Goal: Task Accomplishment & Management: Use online tool/utility

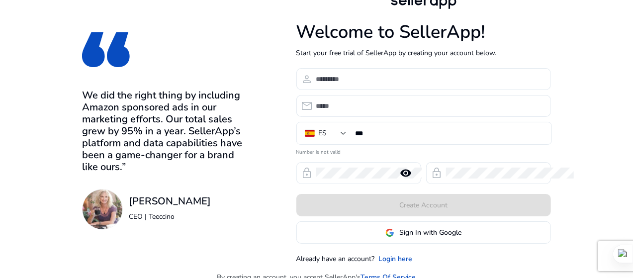
scroll to position [20, 0]
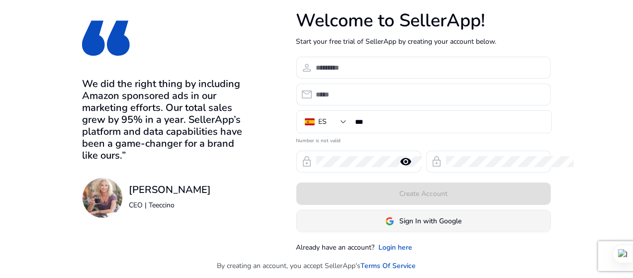
click at [462, 223] on span "Sign In with Google" at bounding box center [430, 221] width 62 height 10
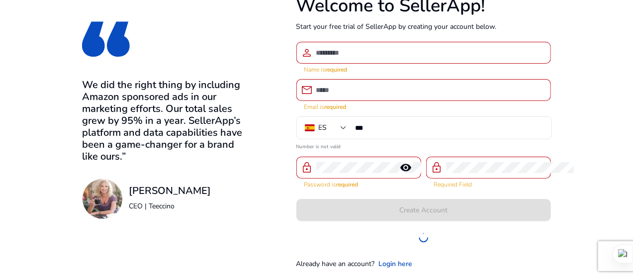
scroll to position [36, 0]
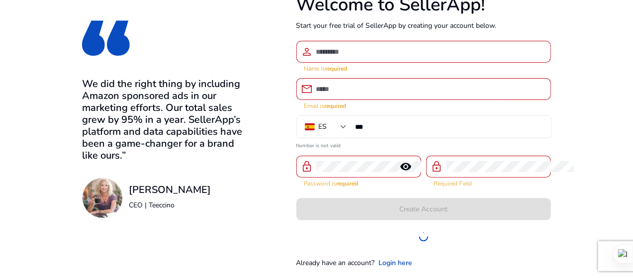
drag, startPoint x: 466, startPoint y: 223, endPoint x: 458, endPoint y: 227, distance: 8.7
click at [465, 223] on form "person Name is required email Email is required ES *** Number is not valid lock…" at bounding box center [423, 144] width 255 height 207
drag, startPoint x: 438, startPoint y: 230, endPoint x: 406, endPoint y: 237, distance: 33.1
click at [406, 237] on div at bounding box center [423, 236] width 255 height 22
click at [413, 261] on link "Login here" at bounding box center [396, 263] width 34 height 10
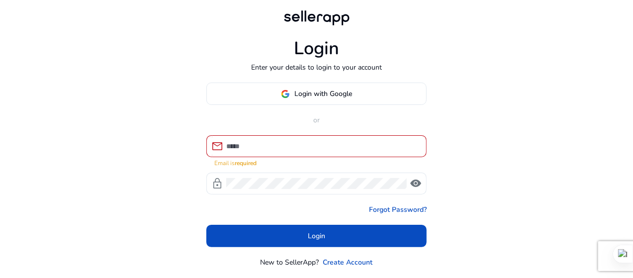
click at [289, 153] on div at bounding box center [322, 146] width 192 height 22
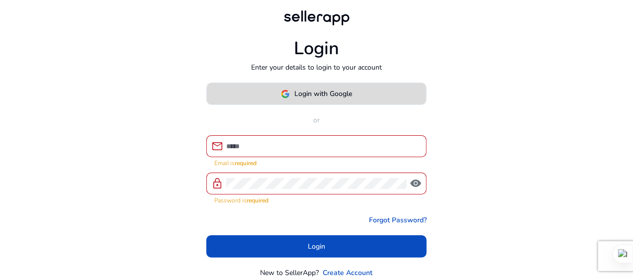
click at [292, 95] on span "Login with Google" at bounding box center [317, 94] width 72 height 10
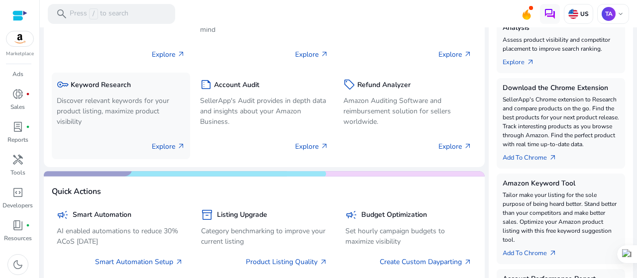
click at [87, 115] on p "Discover relevant keywords for your product listing, maximize product visibility" at bounding box center [121, 110] width 128 height 31
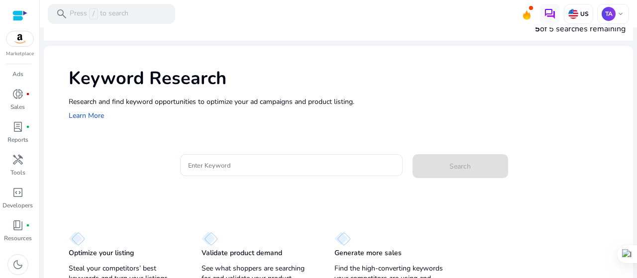
scroll to position [37, 0]
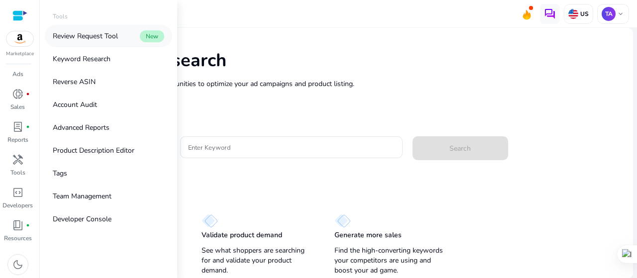
click at [85, 33] on p "Review Request Tool" at bounding box center [85, 36] width 65 height 10
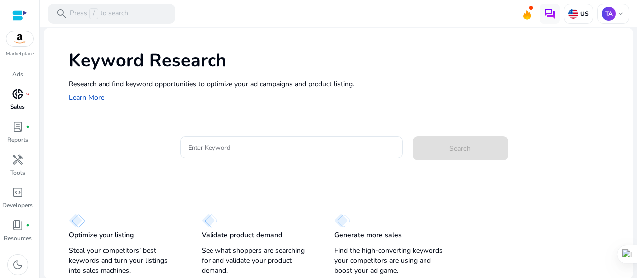
scroll to position [0, 0]
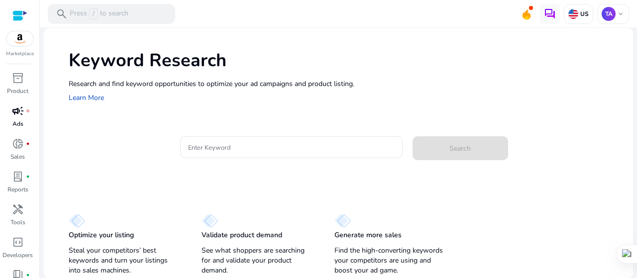
click at [23, 111] on span "campaign" at bounding box center [18, 111] width 12 height 12
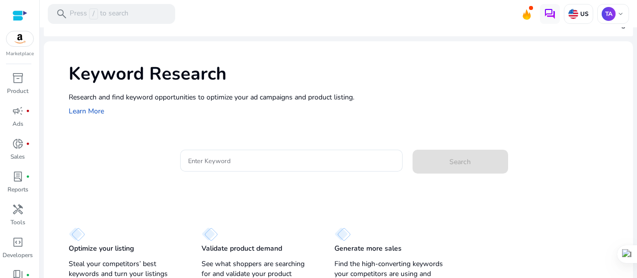
scroll to position [37, 0]
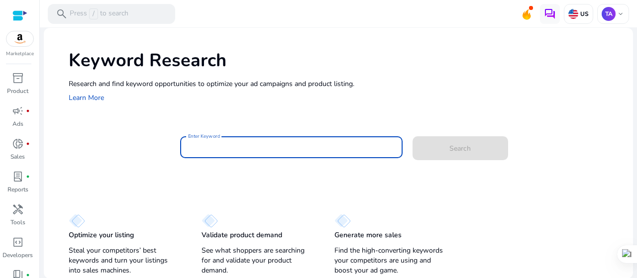
click at [243, 146] on input "Enter Keyword" at bounding box center [291, 147] width 206 height 11
paste input "**********"
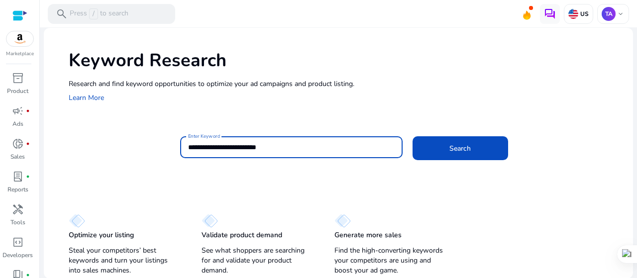
click at [271, 145] on input "**********" at bounding box center [291, 147] width 206 height 11
paste input
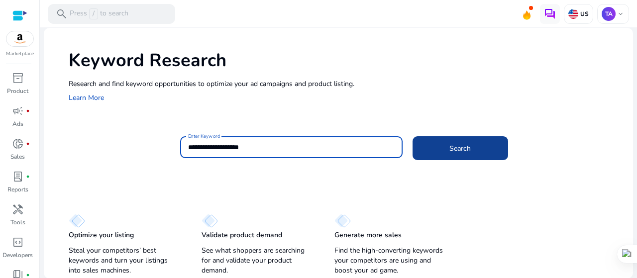
type input "**********"
click at [438, 149] on span at bounding box center [459, 148] width 95 height 24
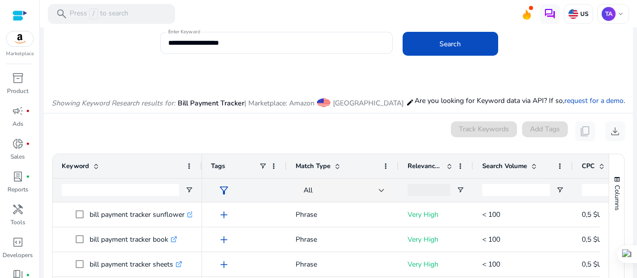
scroll to position [48, 0]
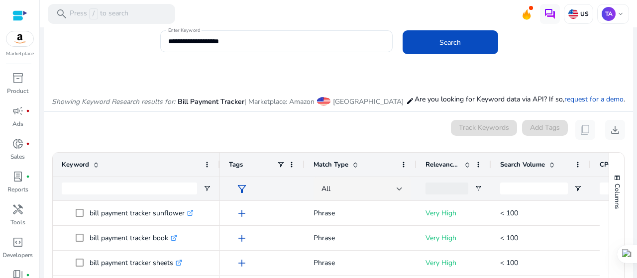
drag, startPoint x: 200, startPoint y: 173, endPoint x: 218, endPoint y: 175, distance: 18.0
click at [218, 175] on div at bounding box center [219, 165] width 4 height 24
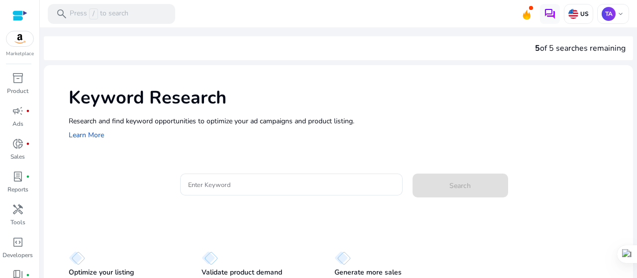
click at [430, 133] on div "Research and find keyword opportunities to optimize your [PERSON_NAME] and prod…" at bounding box center [346, 128] width 554 height 25
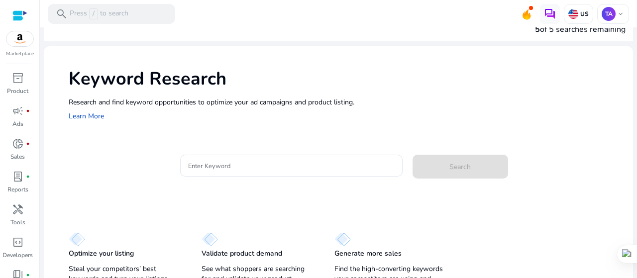
scroll to position [37, 0]
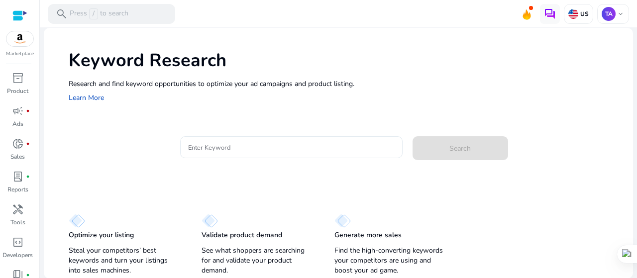
click at [239, 152] on input "Enter Keyword" at bounding box center [291, 147] width 206 height 11
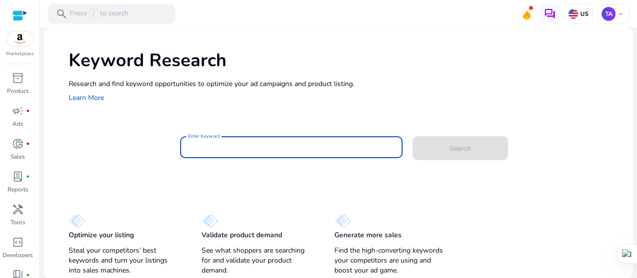
paste input "**********"
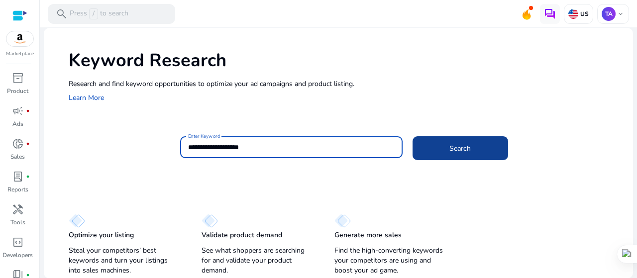
type input "**********"
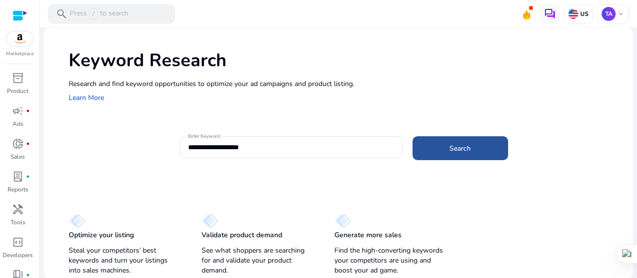
click at [467, 152] on span "Search" at bounding box center [459, 148] width 21 height 10
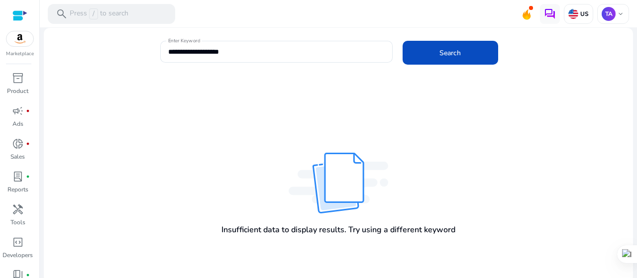
scroll to position [29, 0]
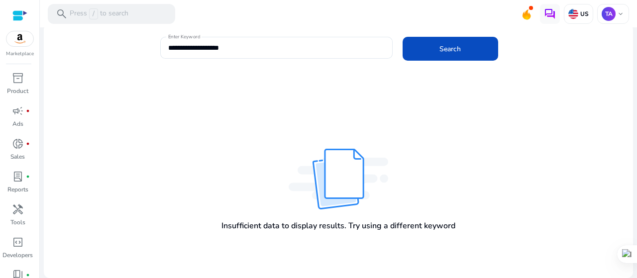
click at [330, 122] on div "Insufficient data to display results. Try using a different keyword" at bounding box center [338, 177] width 589 height 201
click at [246, 132] on div "Insufficient data to display results. Try using a different keyword" at bounding box center [338, 177] width 589 height 201
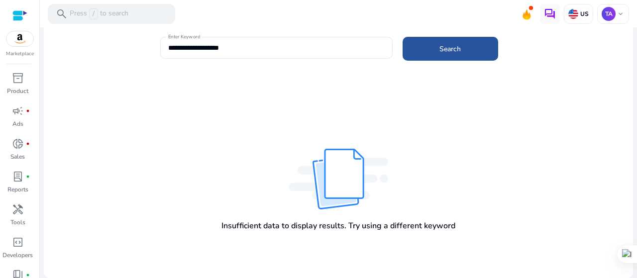
click at [469, 50] on span at bounding box center [449, 49] width 95 height 24
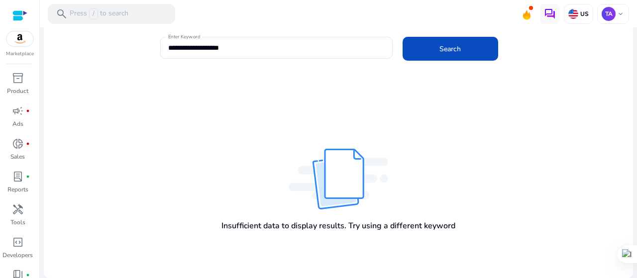
click at [421, 96] on div "Insufficient data to display results. Try using a different keyword" at bounding box center [338, 177] width 589 height 201
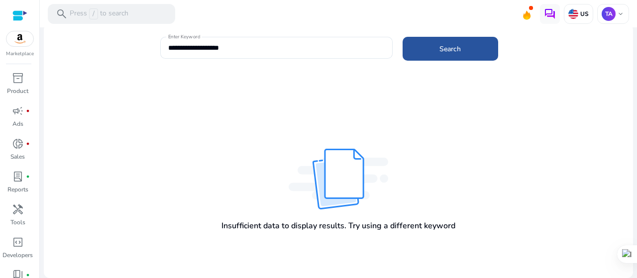
click at [445, 59] on span at bounding box center [449, 49] width 95 height 24
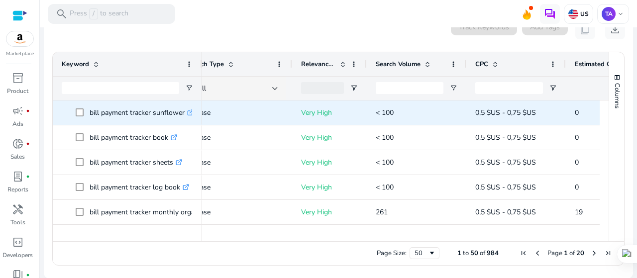
scroll to position [0, 79]
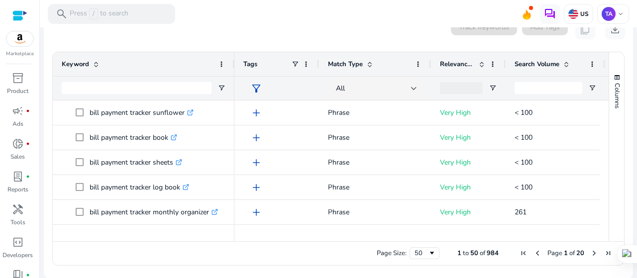
drag, startPoint x: 199, startPoint y: 75, endPoint x: 231, endPoint y: 79, distance: 32.6
click at [231, 79] on div "Keyword" at bounding box center [144, 76] width 182 height 48
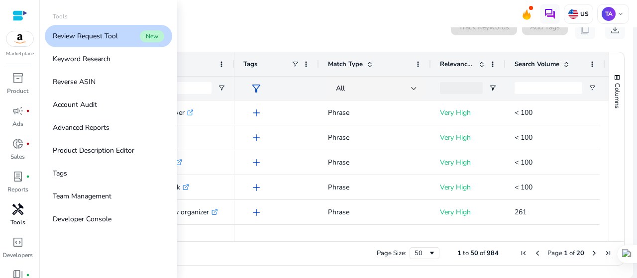
scroll to position [50, 0]
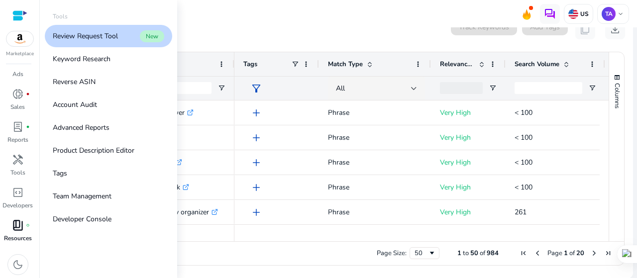
click at [12, 230] on span "book_4" at bounding box center [18, 225] width 12 height 12
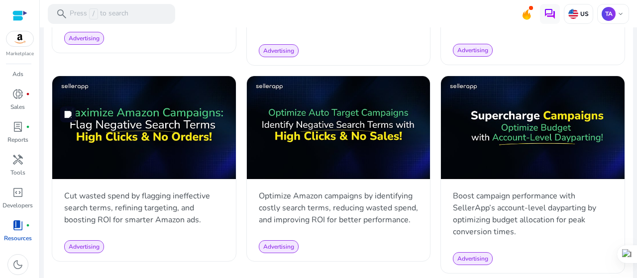
scroll to position [1006, 0]
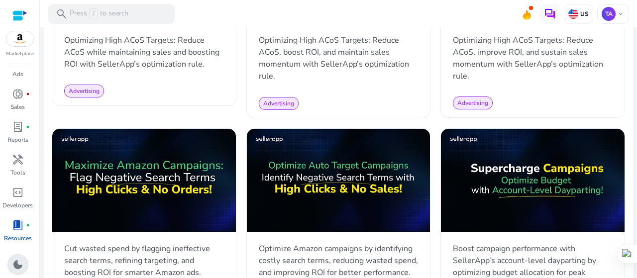
click at [15, 263] on span "dark_mode" at bounding box center [18, 265] width 12 height 12
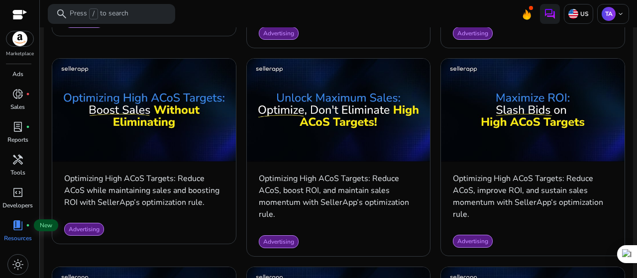
scroll to position [0, 0]
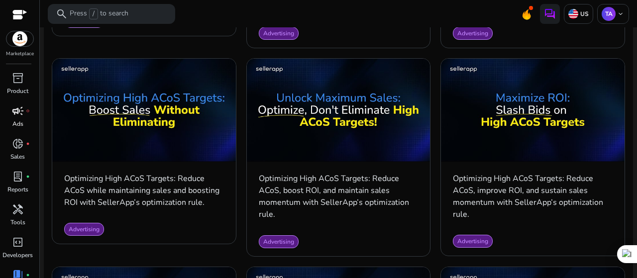
click at [19, 121] on p "Ads" at bounding box center [17, 123] width 11 height 9
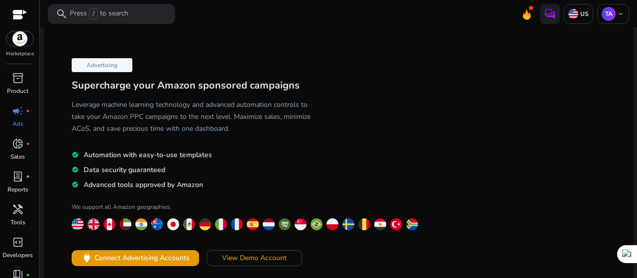
scroll to position [9, 0]
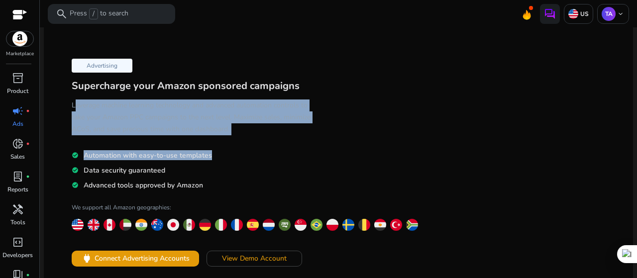
drag, startPoint x: 228, startPoint y: 136, endPoint x: 72, endPoint y: 104, distance: 159.4
click at [72, 104] on div "Advertising Supercharge your Amazon sponsored campaigns Leverage machine learni…" at bounding box center [195, 185] width 286 height 261
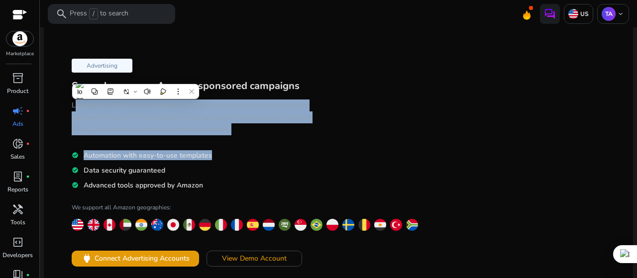
click at [66, 87] on div at bounding box center [66, 87] width 0 height 0
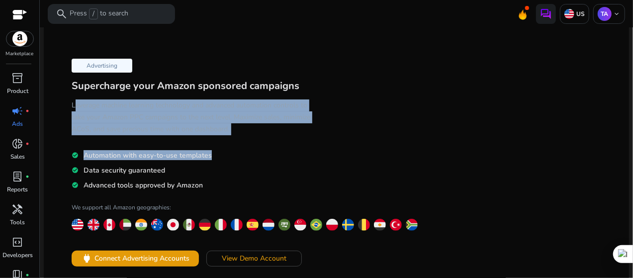
click at [385, 105] on div "Advertising Supercharge your Amazon sponsored campaigns Leverage machine learni…" at bounding box center [336, 198] width 569 height 336
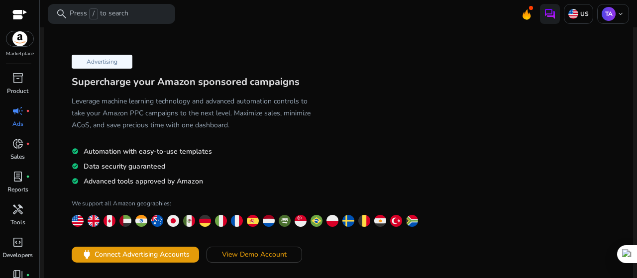
scroll to position [0, 0]
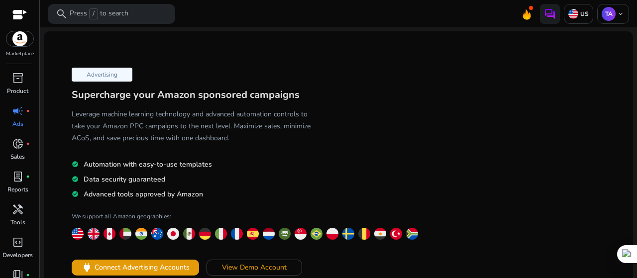
click at [102, 75] on p "Advertising" at bounding box center [102, 75] width 61 height 14
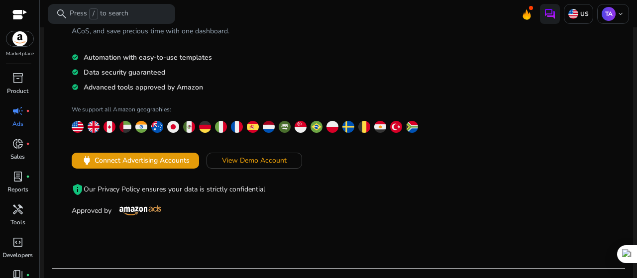
scroll to position [101, 0]
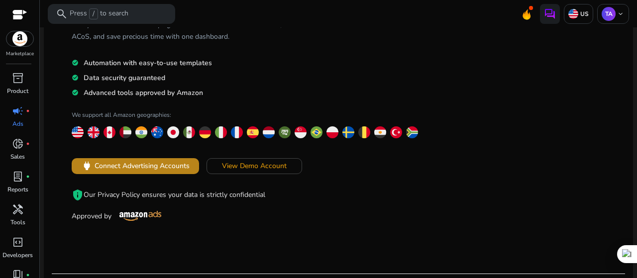
click at [128, 164] on span "Connect Advertising Accounts" at bounding box center [142, 166] width 95 height 10
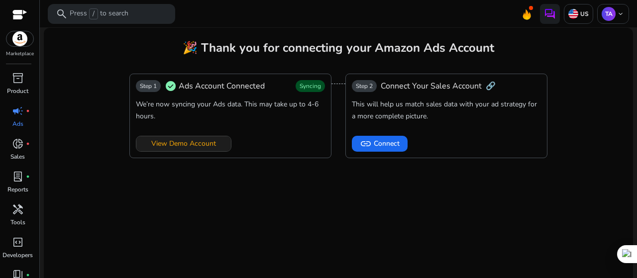
click at [215, 143] on span at bounding box center [183, 144] width 95 height 24
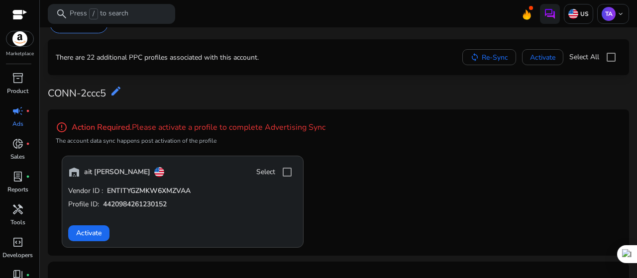
scroll to position [18, 0]
click at [92, 230] on span "Activate" at bounding box center [88, 232] width 25 height 10
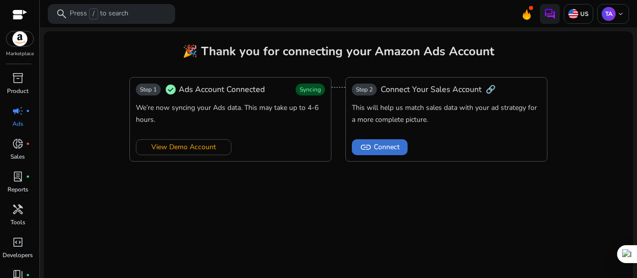
click at [380, 145] on span "Connect" at bounding box center [387, 147] width 26 height 10
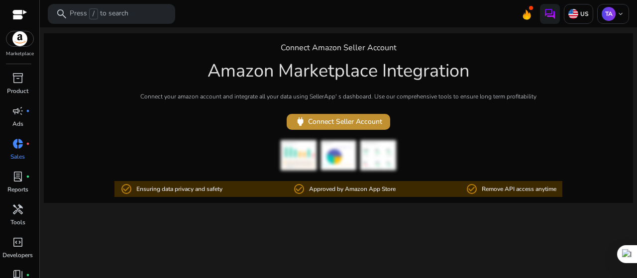
click at [357, 118] on span "power Connect Seller Account" at bounding box center [338, 121] width 88 height 11
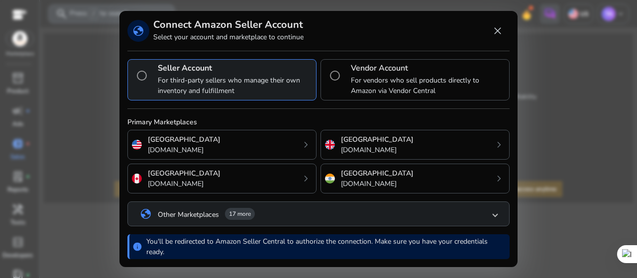
click at [303, 86] on p "For third-party sellers who manage their own inventory and fulfillment" at bounding box center [235, 85] width 154 height 21
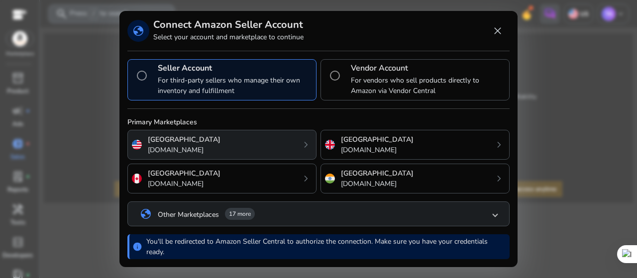
click at [255, 143] on div "United States amazon.com chevron_right" at bounding box center [221, 145] width 189 height 30
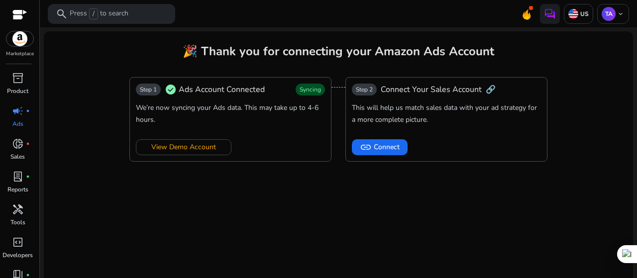
scroll to position [12, 0]
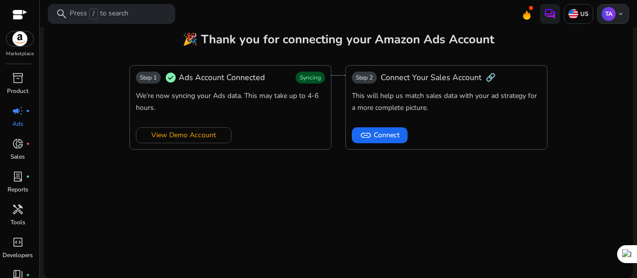
click at [616, 13] on span "keyboard_arrow_down" at bounding box center [620, 14] width 8 height 8
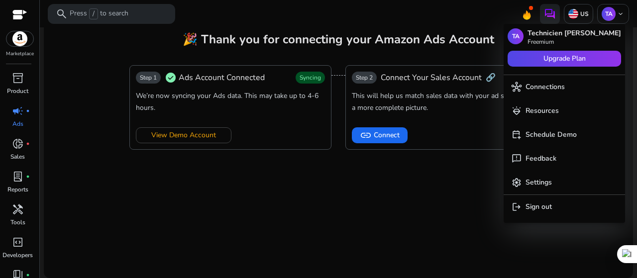
click at [455, 182] on div at bounding box center [318, 139] width 637 height 278
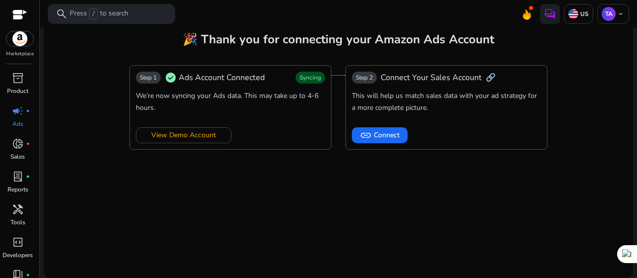
click at [286, 232] on mat-card "🎉 Thank you for connecting your Amazon Ads Account Step 1 check_circle Ads Acco…" at bounding box center [338, 148] width 589 height 259
drag, startPoint x: 295, startPoint y: 179, endPoint x: 239, endPoint y: 80, distance: 113.8
click at [294, 178] on mat-card "🎉 Thank you for connecting your Amazon Ads Account Step 1 check_circle Ads Acco…" at bounding box center [338, 148] width 589 height 259
